Goal: Task Accomplishment & Management: Complete application form

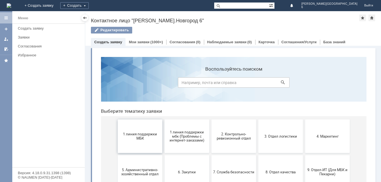
click at [149, 142] on button "1 линия поддержки МБК" at bounding box center [140, 136] width 45 height 34
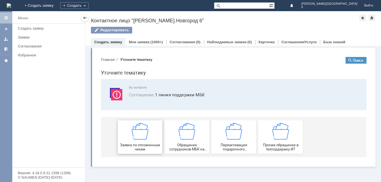
click at [152, 140] on div "Заявка по отложенным чекам" at bounding box center [139, 137] width 41 height 28
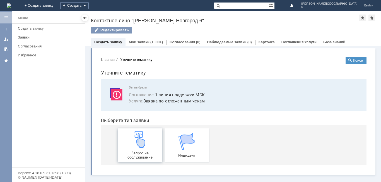
click at [151, 141] on div "Запрос на обслуживание" at bounding box center [139, 145] width 41 height 28
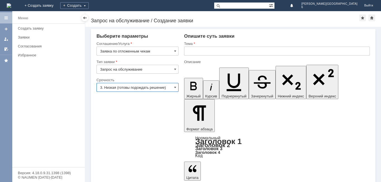
click at [130, 88] on input "3. Низкая (готовы подождать решение)" at bounding box center [138, 87] width 82 height 9
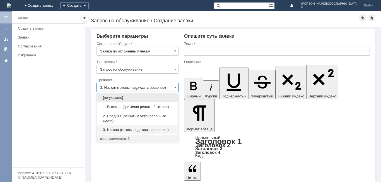
click at [129, 116] on span "2. Средняя (решить в установленные сроки)" at bounding box center [137, 118] width 75 height 9
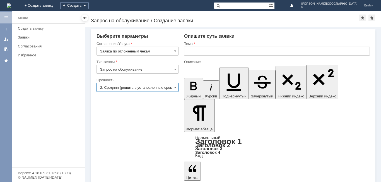
type input "2. Средняя (решить в установленные сроки)"
click at [204, 54] on input "text" at bounding box center [277, 51] width 186 height 9
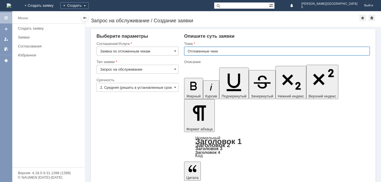
type input "Отложенные чеки"
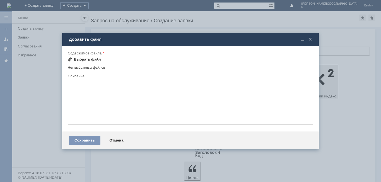
click at [91, 61] on div "Выбрать файл" at bounding box center [87, 59] width 27 height 4
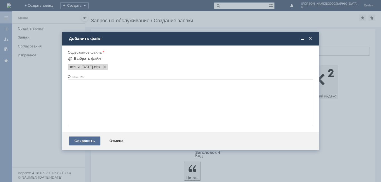
click at [87, 138] on div "Сохранить" at bounding box center [85, 141] width 32 height 9
